Goal: Transaction & Acquisition: Purchase product/service

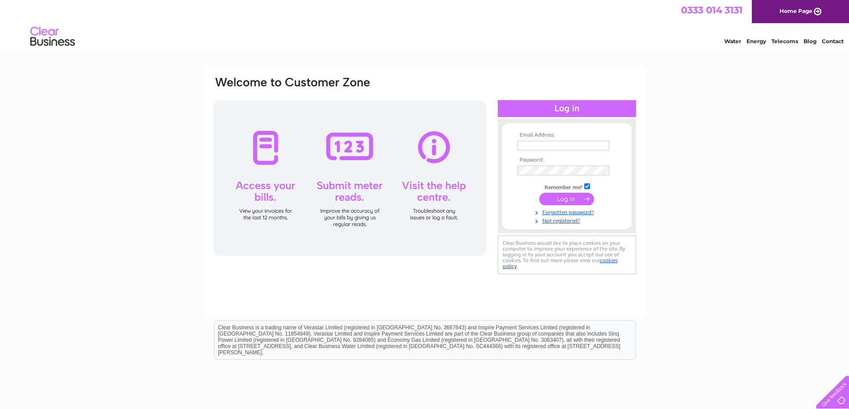
type input "n.azeemjedi@gmail.com"
click at [578, 200] on input "submit" at bounding box center [566, 199] width 55 height 12
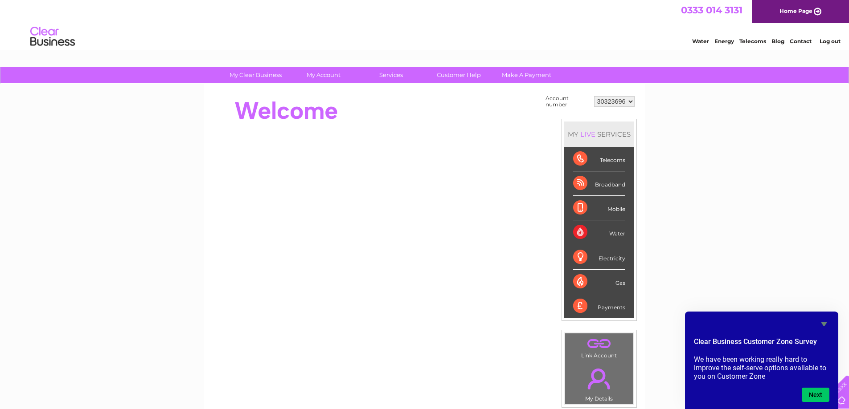
drag, startPoint x: 608, startPoint y: 259, endPoint x: 605, endPoint y: 265, distance: 6.6
click at [605, 265] on div "Electricity" at bounding box center [599, 258] width 52 height 25
click at [723, 220] on div "My Clear Business Login Details My Details My Preferences Link Account My Accou…" at bounding box center [424, 318] width 849 height 503
click at [580, 260] on div "Electricity" at bounding box center [599, 258] width 52 height 25
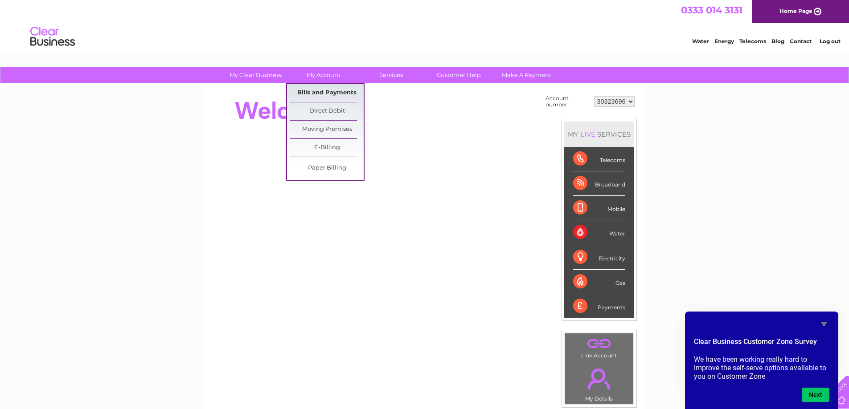
click at [329, 88] on link "Bills and Payments" at bounding box center [327, 93] width 74 height 18
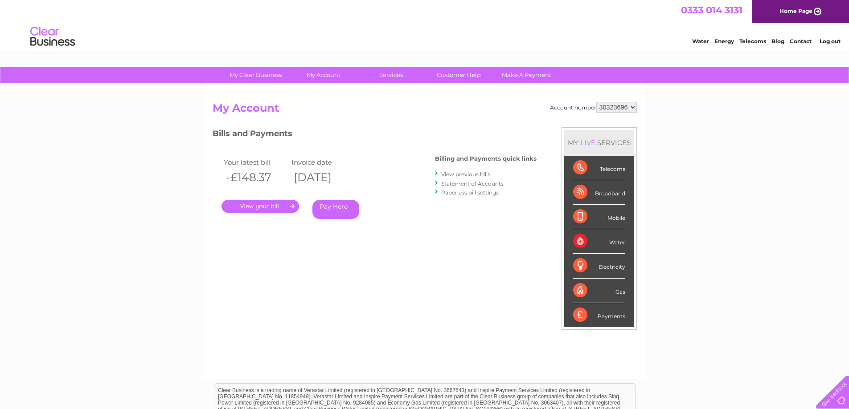
click at [266, 209] on link "." at bounding box center [260, 206] width 78 height 13
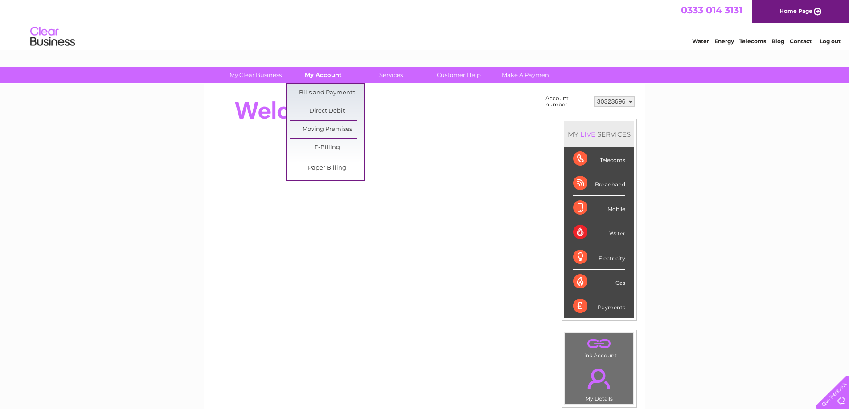
click at [312, 69] on link "My Account" at bounding box center [323, 75] width 74 height 16
click at [310, 93] on link "Bills and Payments" at bounding box center [327, 93] width 74 height 18
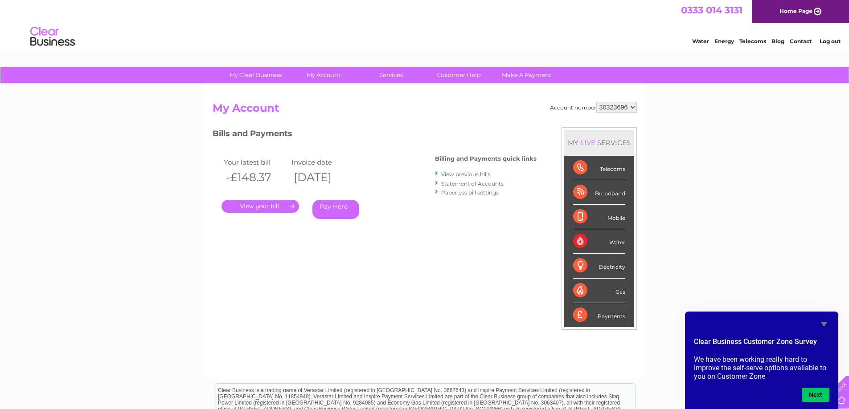
click at [333, 209] on link "Pay Here" at bounding box center [335, 209] width 47 height 19
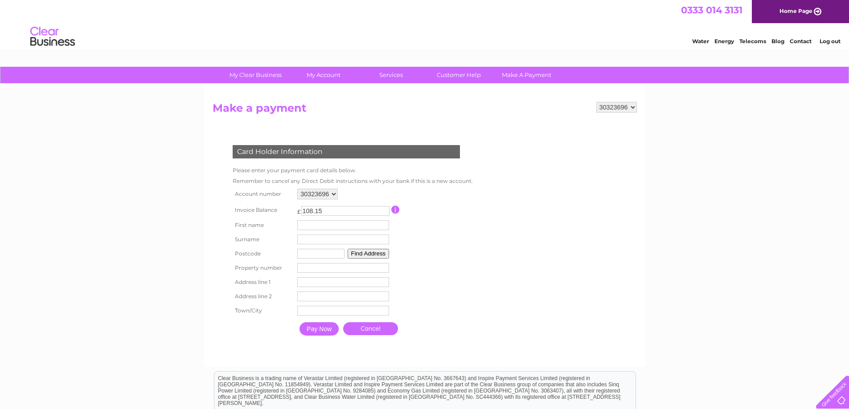
drag, startPoint x: 324, startPoint y: 213, endPoint x: 251, endPoint y: 210, distance: 73.2
click at [246, 210] on tr "Invoice Balance £ 108.15 This payment facility permits payment of the full outs…" at bounding box center [350, 210] width 241 height 16
type input "83.41"
click at [323, 224] on input "text" at bounding box center [344, 226] width 93 height 11
type input "noman azeem"
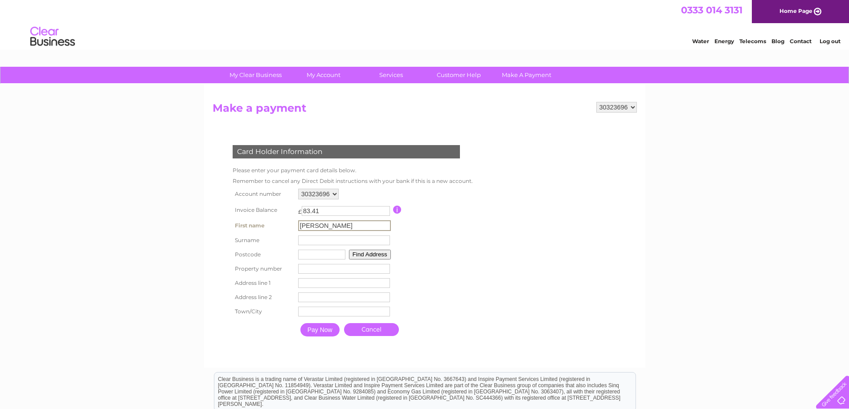
type input "supertrek"
type input "OL6 7NA"
type input "31"
drag, startPoint x: 334, startPoint y: 241, endPoint x: 260, endPoint y: 241, distance: 74.4
click at [260, 241] on tr "Surname supertrek Surname" at bounding box center [351, 240] width 243 height 15
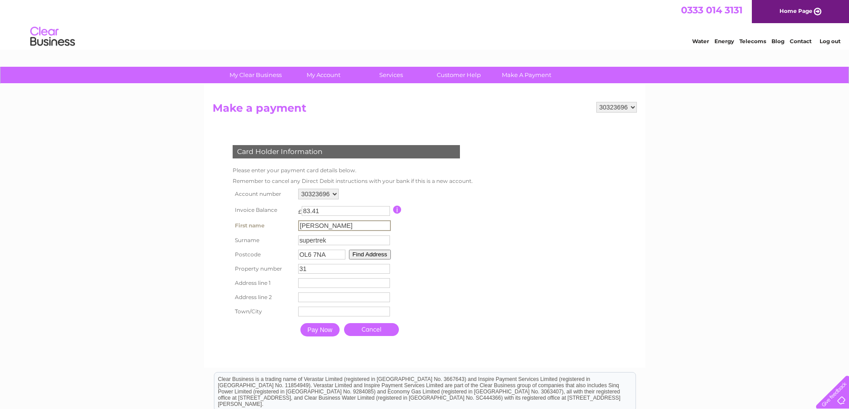
drag, startPoint x: 320, startPoint y: 226, endPoint x: 433, endPoint y: 223, distance: 112.8
click at [433, 223] on table "Account number 30323696 Invoice Balance £ 83.41 First name noman azeem 31" at bounding box center [351, 264] width 243 height 155
type input "noman"
click at [306, 241] on input "supertrek" at bounding box center [344, 240] width 93 height 11
drag, startPoint x: 334, startPoint y: 241, endPoint x: 268, endPoint y: 241, distance: 65.9
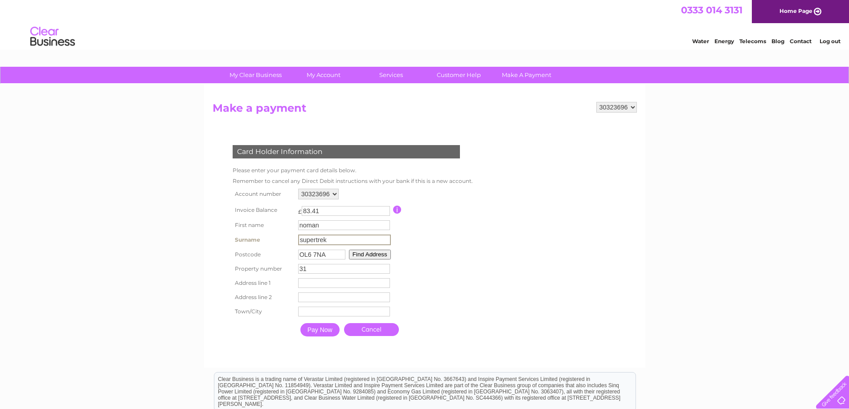
click at [268, 241] on tr "Surname supertrek Surname" at bounding box center [351, 240] width 243 height 15
type input "azeem"
click at [531, 246] on form "30323696 Make a payment Card Holder Information Please enter your payment card …" at bounding box center [425, 230] width 424 height 256
drag, startPoint x: 323, startPoint y: 253, endPoint x: 241, endPoint y: 252, distance: 81.5
click at [241, 252] on tr "Postcode OL6 7NA Find Address" at bounding box center [350, 254] width 241 height 14
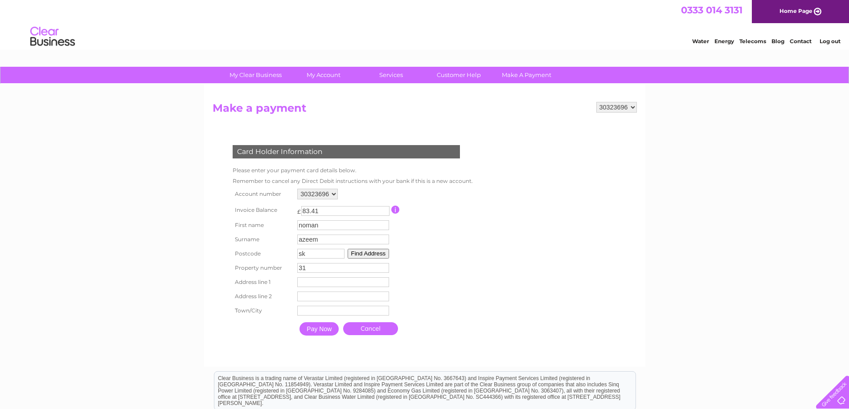
type input "s"
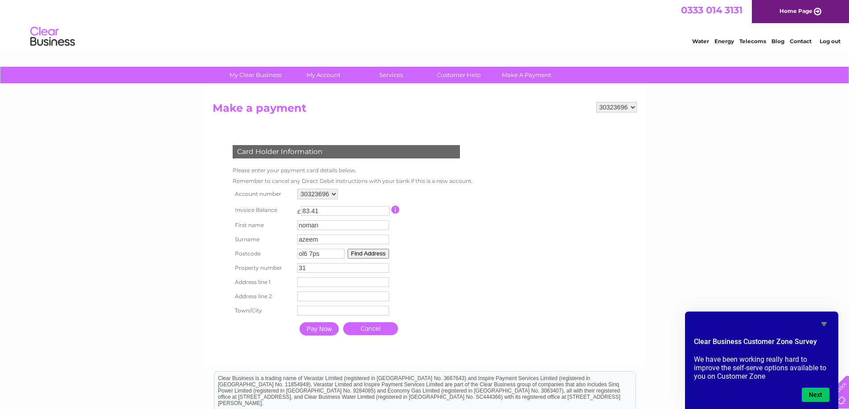
type input "ol6 7ps"
click at [486, 266] on form "30323696 Make a payment Card Holder Information Please enter your payment card …" at bounding box center [425, 230] width 424 height 256
click at [378, 254] on button "Find Address" at bounding box center [369, 254] width 42 height 10
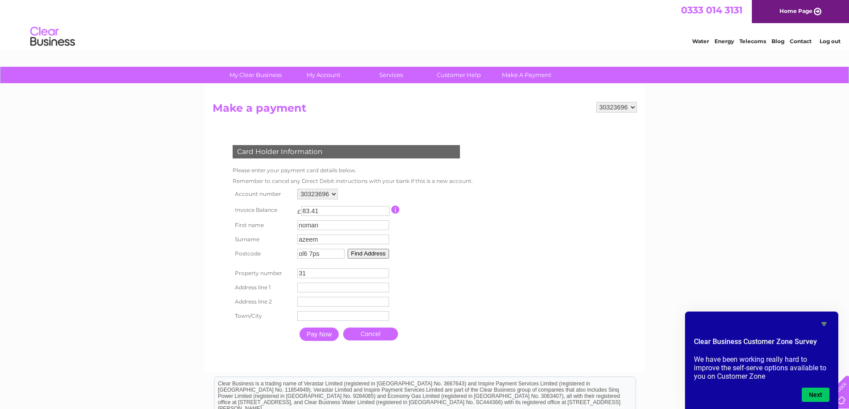
click at [322, 277] on input "31" at bounding box center [343, 274] width 92 height 10
drag, startPoint x: 322, startPoint y: 277, endPoint x: 277, endPoint y: 272, distance: 45.3
click at [277, 272] on tr "Property number 31 Property Number" at bounding box center [350, 273] width 241 height 14
type input "177"
click at [368, 254] on button "Find Address" at bounding box center [369, 254] width 42 height 10
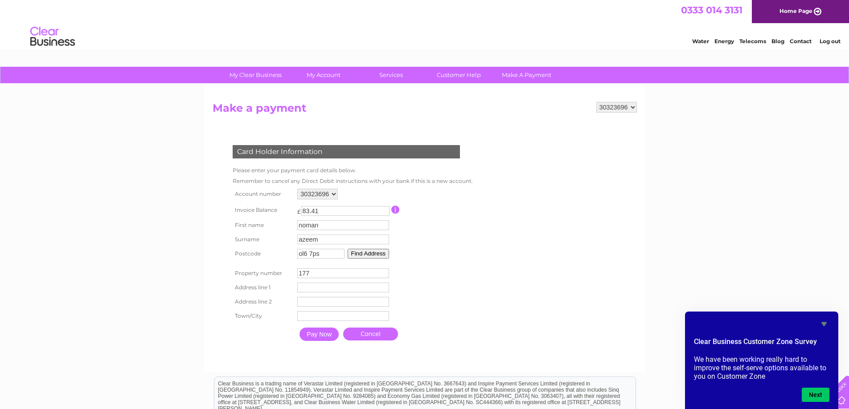
click at [322, 284] on input "text" at bounding box center [343, 288] width 92 height 10
click at [311, 257] on input "ol6 7ps" at bounding box center [321, 254] width 47 height 10
type input "ol67ps"
click at [314, 288] on input "text" at bounding box center [343, 288] width 92 height 10
type input "177 stamford street central"
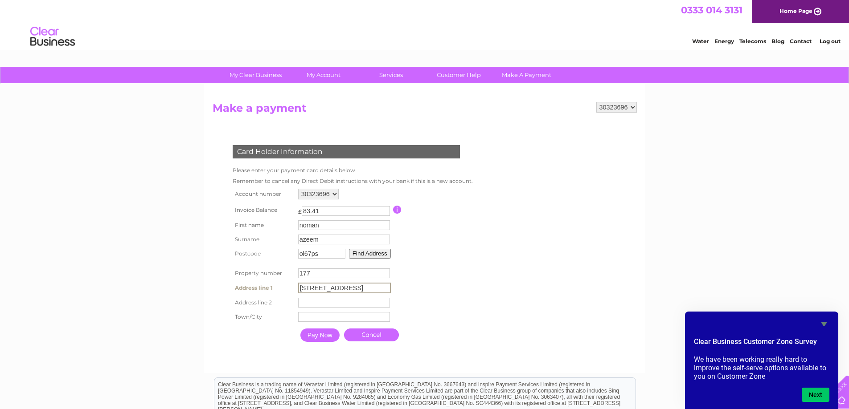
type input "ashton under lyne"
type input "Manchester"
drag, startPoint x: 308, startPoint y: 269, endPoint x: 284, endPoint y: 271, distance: 23.8
click at [284, 271] on tr "Property number 177 Property Number" at bounding box center [350, 273] width 241 height 14
click at [507, 277] on form "30323696 Make a payment Card Holder Information Please enter your payment card …" at bounding box center [425, 233] width 424 height 262
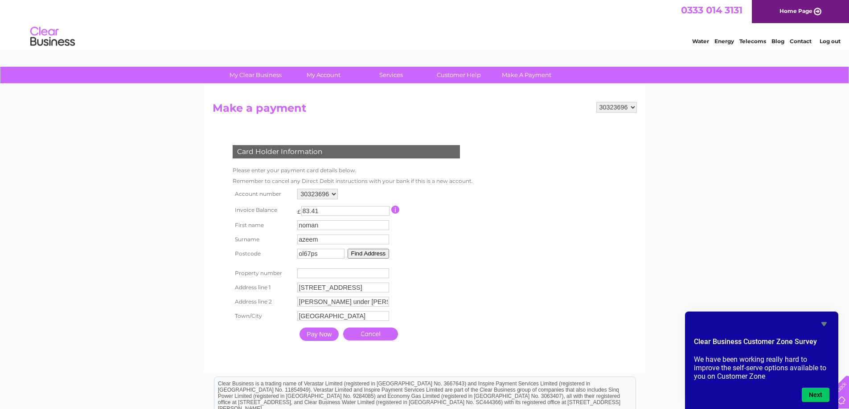
click at [314, 335] on input "Pay Now" at bounding box center [318, 334] width 39 height 13
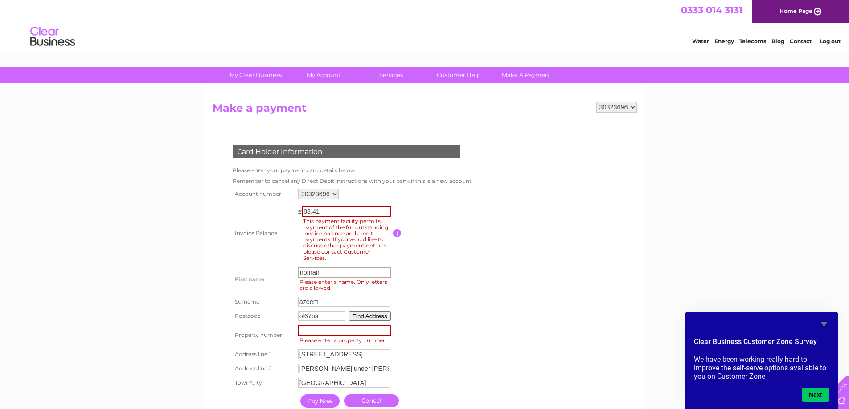
drag, startPoint x: 333, startPoint y: 271, endPoint x: 307, endPoint y: 275, distance: 25.8
click at [304, 276] on input "noman" at bounding box center [344, 272] width 93 height 11
drag, startPoint x: 304, startPoint y: 276, endPoint x: 281, endPoint y: 276, distance: 23.6
click at [281, 276] on tr "First name nnoman First name Please enter a name. Only letters are allowed." at bounding box center [351, 280] width 243 height 30
type input "noman"
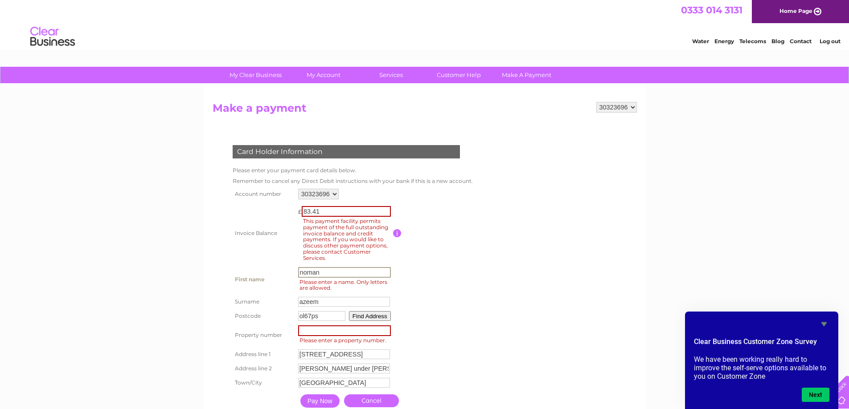
click at [487, 270] on form "30323696 Make a payment Card Holder Information Please enter your payment card …" at bounding box center [425, 266] width 424 height 328
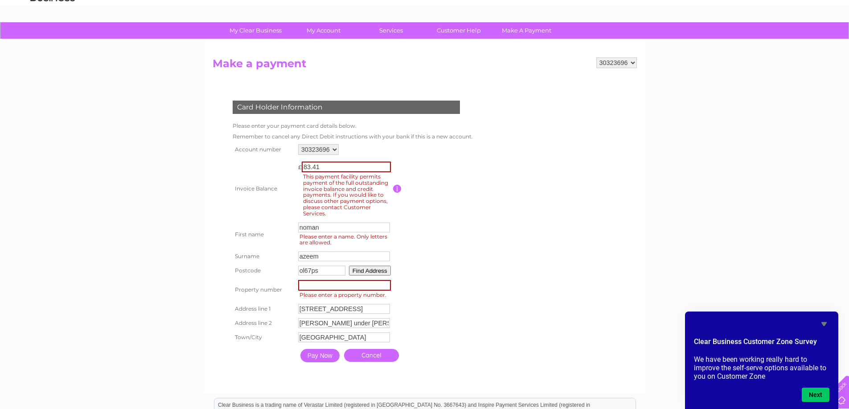
click at [320, 355] on input "Pay Now" at bounding box center [319, 355] width 39 height 13
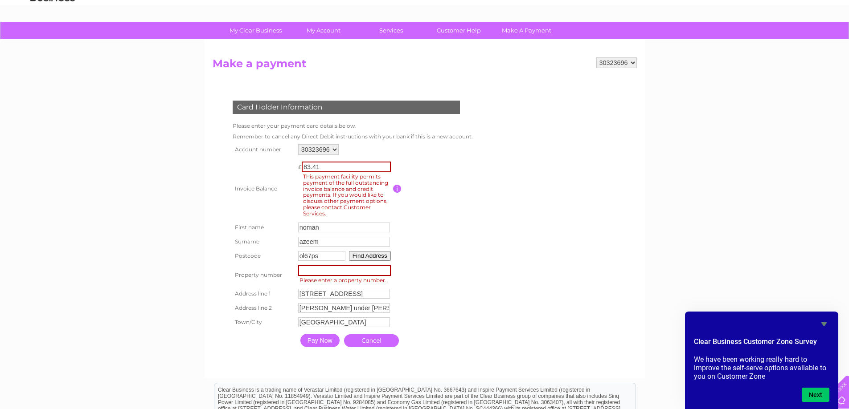
click at [336, 273] on input "number" at bounding box center [344, 271] width 93 height 11
type input "177"
drag, startPoint x: 310, startPoint y: 297, endPoint x: 215, endPoint y: 295, distance: 94.5
click at [215, 295] on div "Card Holder Information Please enter your payment card details below. Remember …" at bounding box center [348, 222] width 271 height 260
type input "stamford street central"
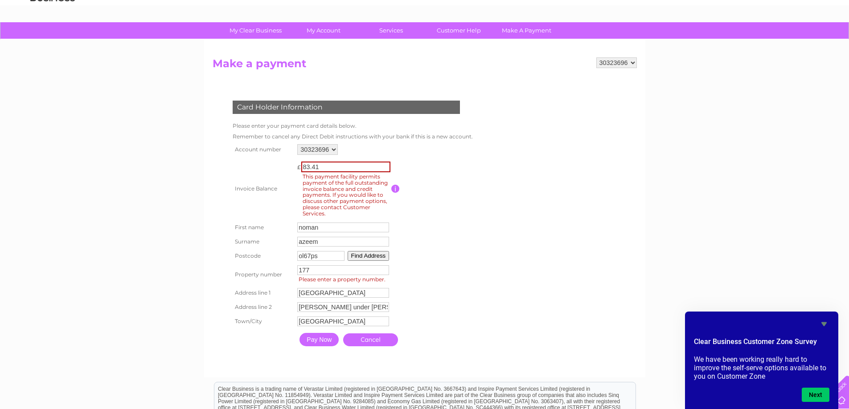
click at [544, 289] on form "30323696 Make a payment Card Holder Information Please enter your payment card …" at bounding box center [425, 212] width 424 height 311
click at [320, 344] on input "Pay Now" at bounding box center [318, 339] width 39 height 13
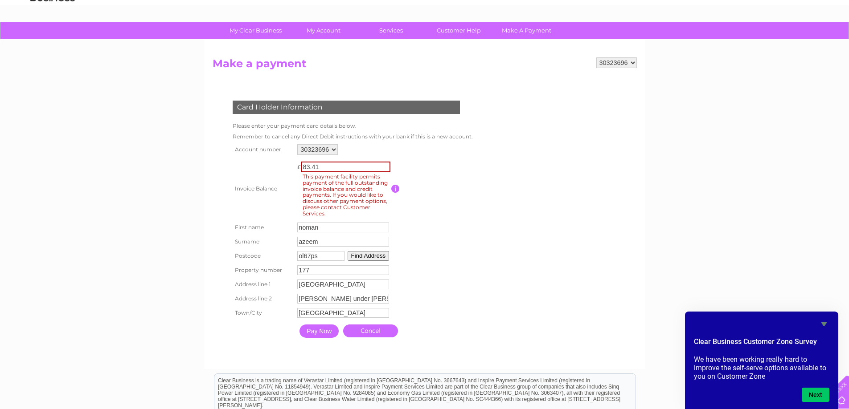
click at [431, 204] on td at bounding box center [430, 188] width 79 height 63
click at [324, 332] on input "Pay Now" at bounding box center [318, 331] width 39 height 13
click at [488, 265] on form "30323696 Make a payment Card Holder Information Please enter your payment card …" at bounding box center [425, 208] width 424 height 303
click at [323, 331] on input "Pay Now" at bounding box center [318, 331] width 39 height 13
click at [395, 189] on input "button" at bounding box center [395, 189] width 8 height 8
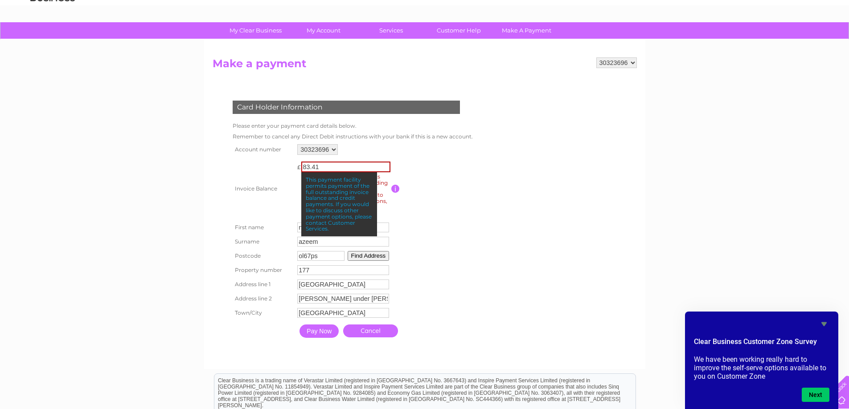
click at [447, 196] on td at bounding box center [430, 188] width 79 height 63
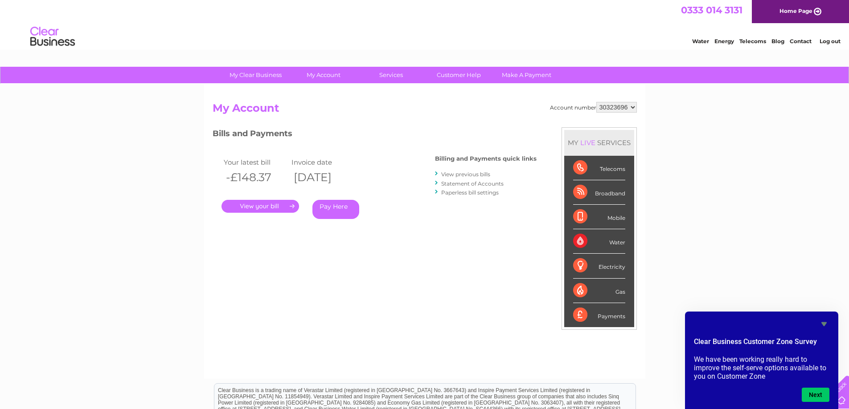
click at [343, 211] on link "Pay Here" at bounding box center [335, 209] width 47 height 19
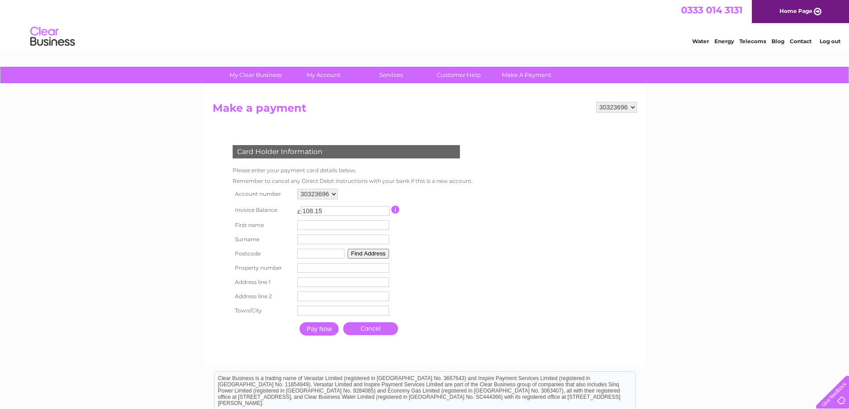
drag, startPoint x: 331, startPoint y: 211, endPoint x: 273, endPoint y: 213, distance: 58.0
click at [273, 213] on tr "Invoice Balance £ 108.15 This payment facility permits payment of the full outs…" at bounding box center [350, 210] width 241 height 16
click at [477, 248] on div "Card Holder Information Please enter your payment card details below. Remember …" at bounding box center [348, 238] width 271 height 204
